Goal: Task Accomplishment & Management: Use online tool/utility

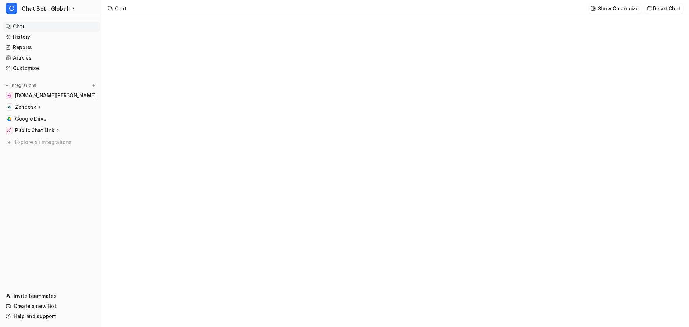
type textarea "**********"
click at [195, 85] on div "**********" at bounding box center [395, 172] width 585 height 310
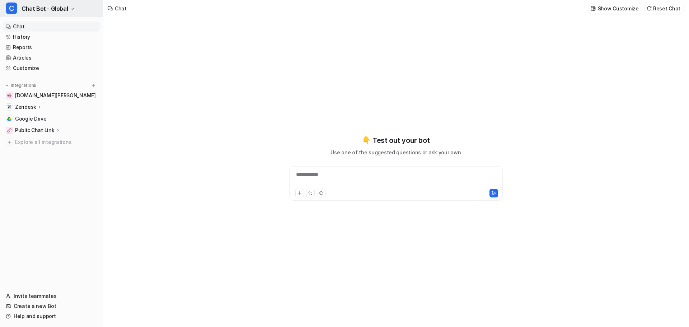
click at [38, 4] on span "Chat Bot - Global" at bounding box center [45, 9] width 46 height 10
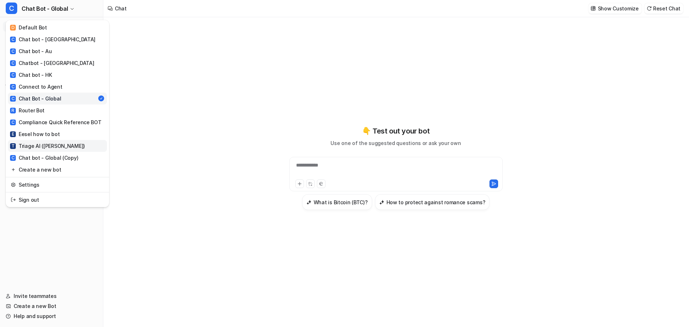
click at [42, 142] on div "T Triage AI ([PERSON_NAME])" at bounding box center [47, 146] width 75 height 8
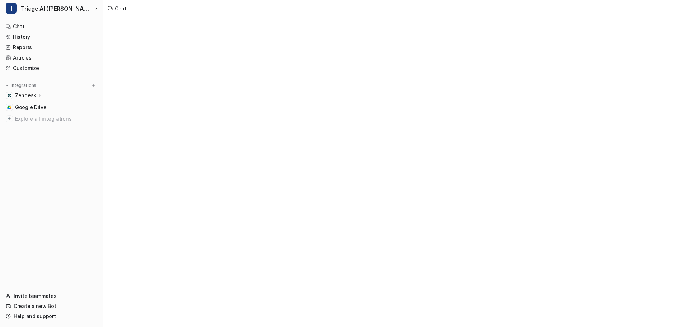
click at [200, 5] on div "Chat" at bounding box center [396, 8] width 586 height 17
type textarea "**********"
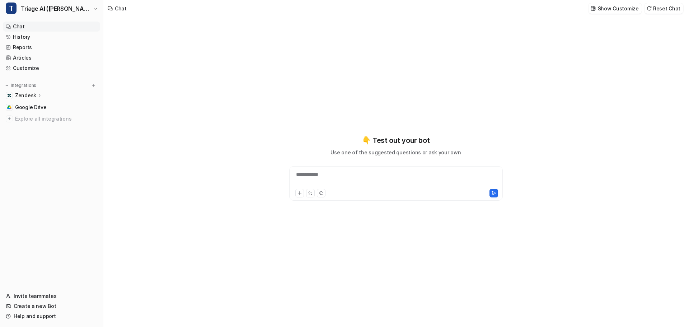
click at [56, 146] on nav "Chat History Reports Articles Customize Integrations Zendesk Overview Sources A…" at bounding box center [51, 152] width 103 height 267
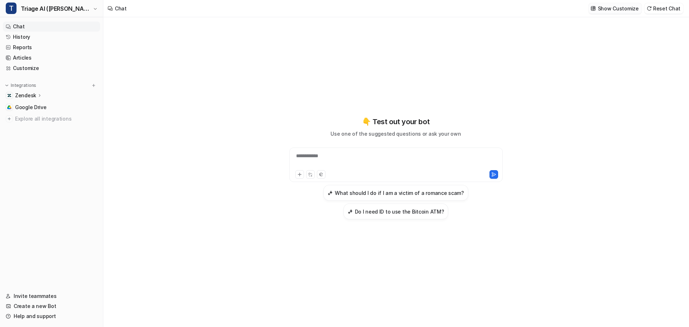
click at [631, 6] on p "Show Customize" at bounding box center [618, 9] width 41 height 8
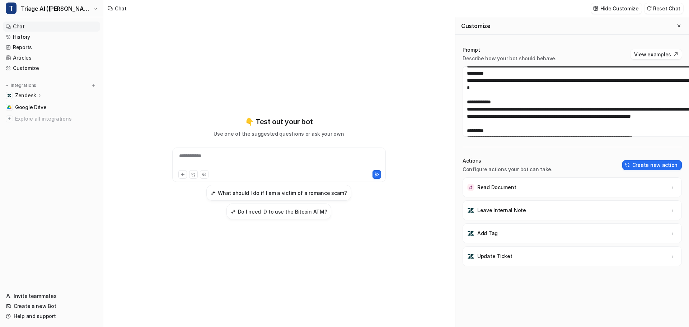
scroll to position [107, 0]
click at [286, 12] on div "Chat Hide Customize Reset Chat" at bounding box center [396, 8] width 586 height 17
click at [191, 9] on div "Chat Hide Customize Reset Chat" at bounding box center [396, 8] width 586 height 17
click at [189, 11] on div "Chat Hide Customize Reset Chat" at bounding box center [396, 8] width 586 height 17
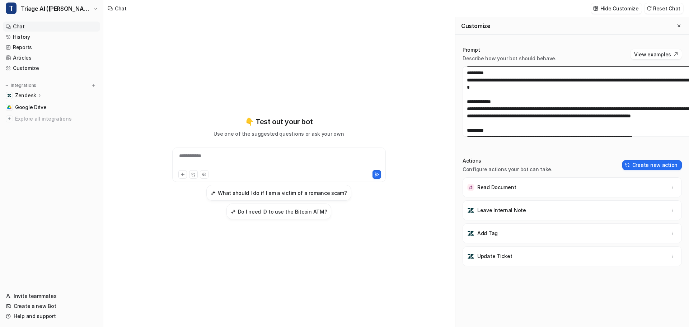
scroll to position [0, 0]
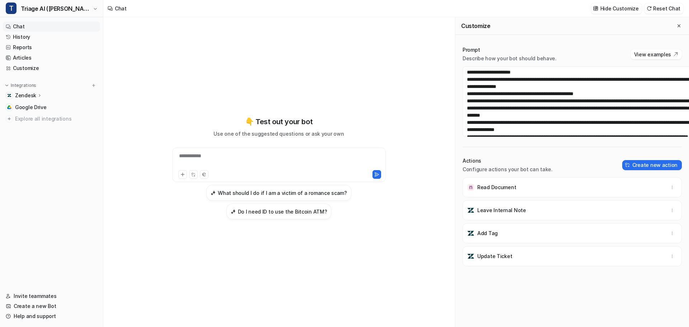
click at [540, 28] on div "Customize" at bounding box center [573, 26] width 234 height 18
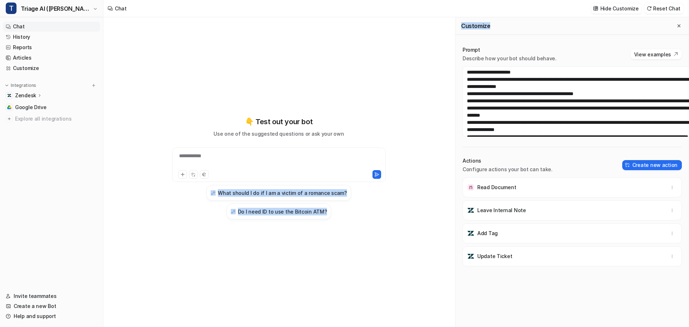
drag, startPoint x: 464, startPoint y: 22, endPoint x: 443, endPoint y: 20, distance: 20.9
click at [443, 20] on div "**********" at bounding box center [396, 172] width 586 height 310
click at [461, 22] on h2 "Customize" at bounding box center [475, 25] width 29 height 7
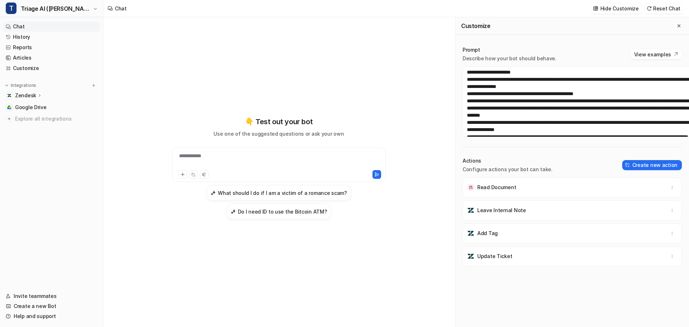
click at [456, 39] on div "Prompt Describe how your bot should behave. View examples Actions Configure act…" at bounding box center [573, 176] width 234 height 275
click at [463, 46] on p "Prompt" at bounding box center [510, 49] width 94 height 7
click at [463, 46] on div "Prompt Describe how your bot should behave." at bounding box center [510, 54] width 94 height 16
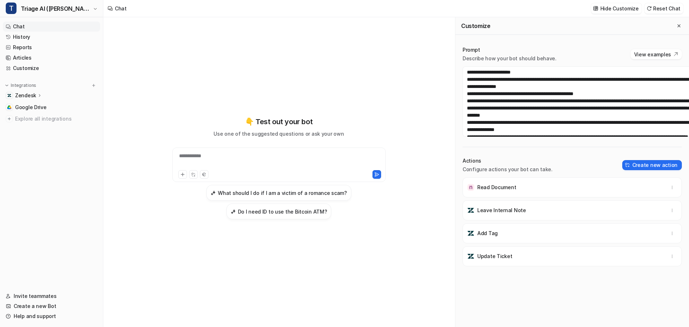
click at [463, 55] on p "Describe how your bot should behave." at bounding box center [510, 58] width 94 height 7
click at [474, 46] on p "Prompt" at bounding box center [510, 49] width 94 height 7
click at [546, 46] on div "Prompt Describe how your bot should behave. View examples" at bounding box center [572, 54] width 219 height 16
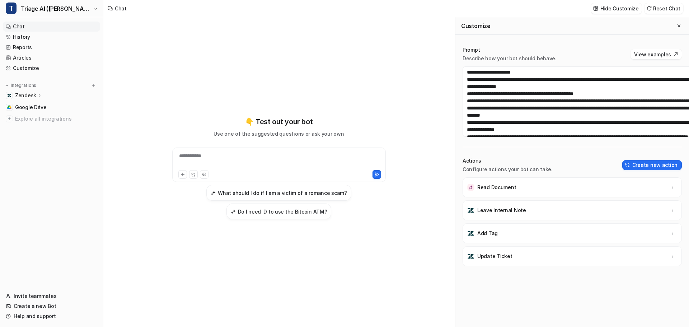
click at [525, 17] on div "Customize" at bounding box center [573, 26] width 234 height 18
click at [524, 7] on div "Chat Hide Customize Reset Chat" at bounding box center [396, 8] width 586 height 17
click at [66, 121] on nav "Chat History Reports Articles Customize Integrations Zendesk Overview Sources A…" at bounding box center [51, 152] width 103 height 267
click at [211, 7] on div "Chat Hide Customize Reset Chat" at bounding box center [396, 8] width 586 height 17
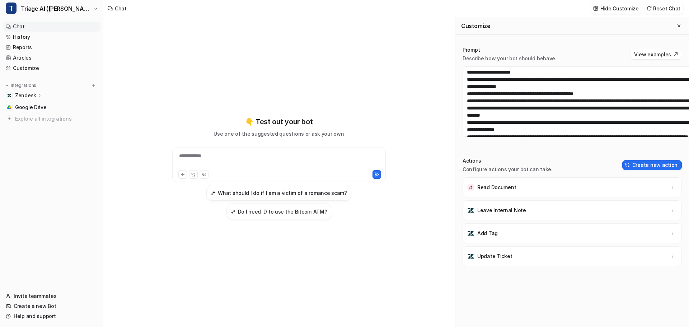
click at [37, 117] on nav "Chat History Reports Articles Customize Integrations Zendesk Overview Sources A…" at bounding box center [51, 152] width 103 height 267
drag, startPoint x: 78, startPoint y: 153, endPoint x: 70, endPoint y: 116, distance: 37.5
click at [103, 153] on div "**********" at bounding box center [278, 172] width 351 height 310
click at [25, 82] on div "Integrations Zendesk Overview Sources AI Agent AI Copilot Google Drive Explore …" at bounding box center [51, 103] width 97 height 42
click at [25, 92] on p "Zendesk" at bounding box center [25, 95] width 21 height 7
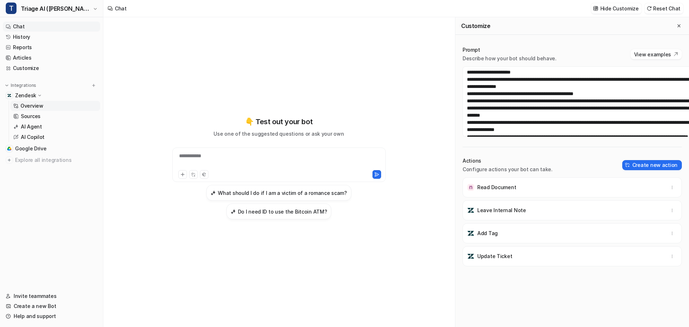
click at [33, 101] on link "Overview" at bounding box center [55, 106] width 90 height 10
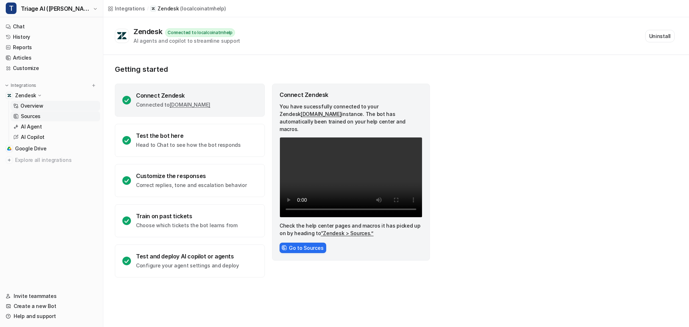
click at [39, 111] on link "Sources" at bounding box center [55, 116] width 90 height 10
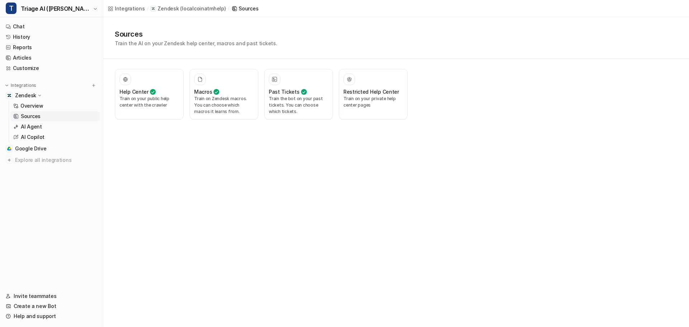
click at [42, 111] on link "Sources" at bounding box center [55, 116] width 90 height 10
click at [42, 122] on link "AI Agent" at bounding box center [55, 127] width 90 height 10
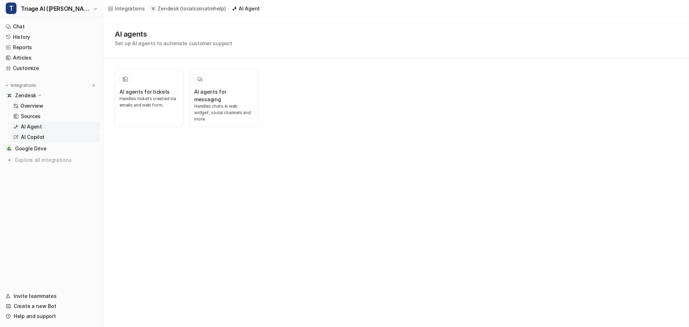
click at [41, 132] on link "AI Copilot" at bounding box center [55, 137] width 90 height 10
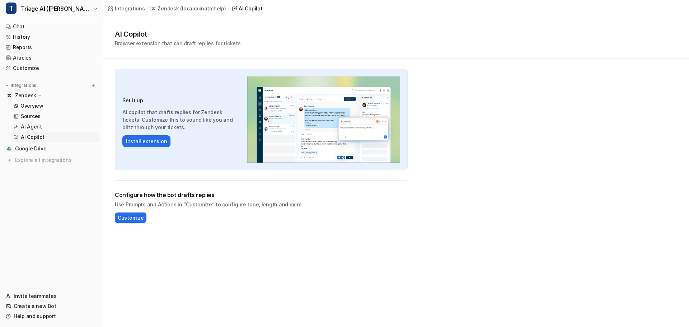
click at [145, 125] on div "Set it up AI copilot that drafts replies for Zendesk tickets. Customize this to…" at bounding box center [261, 119] width 293 height 101
click at [232, 6] on link "AI Copilot" at bounding box center [247, 9] width 31 height 8
click at [41, 4] on span "Triage AI ([PERSON_NAME])" at bounding box center [56, 9] width 70 height 10
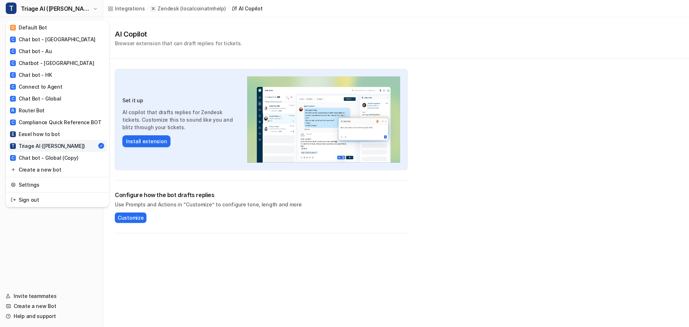
click at [270, 9] on div "T Triage AI ([PERSON_NAME]) D Default Bot C Chat bot - [GEOGRAPHIC_DATA] C Chat…" at bounding box center [344, 163] width 689 height 327
